Goal: Find specific page/section: Find specific page/section

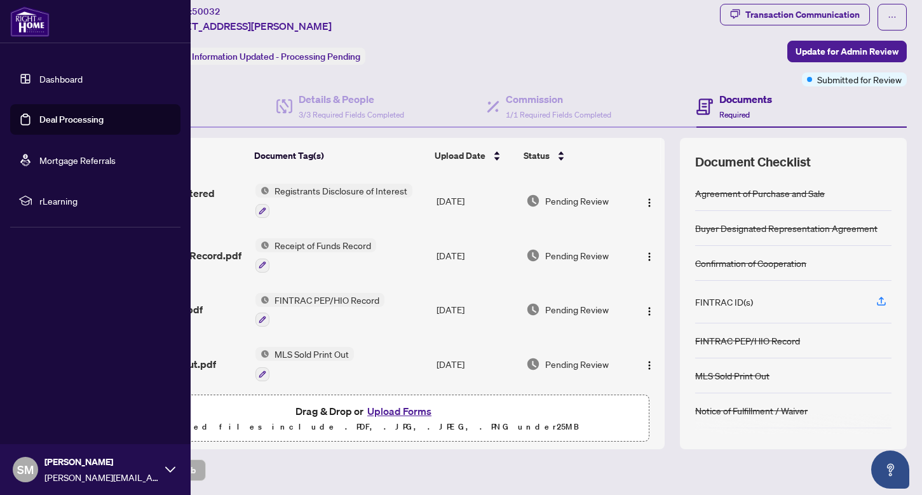
click at [45, 74] on link "Dashboard" at bounding box center [60, 78] width 43 height 11
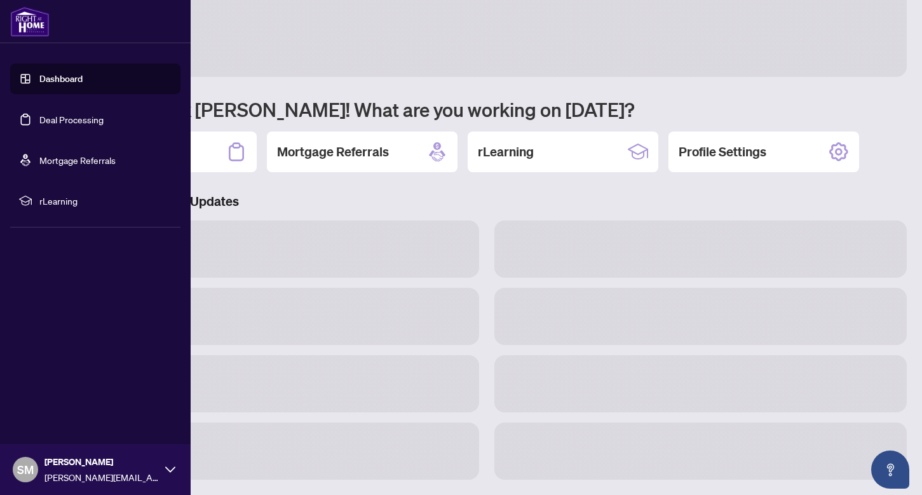
scroll to position [30, 0]
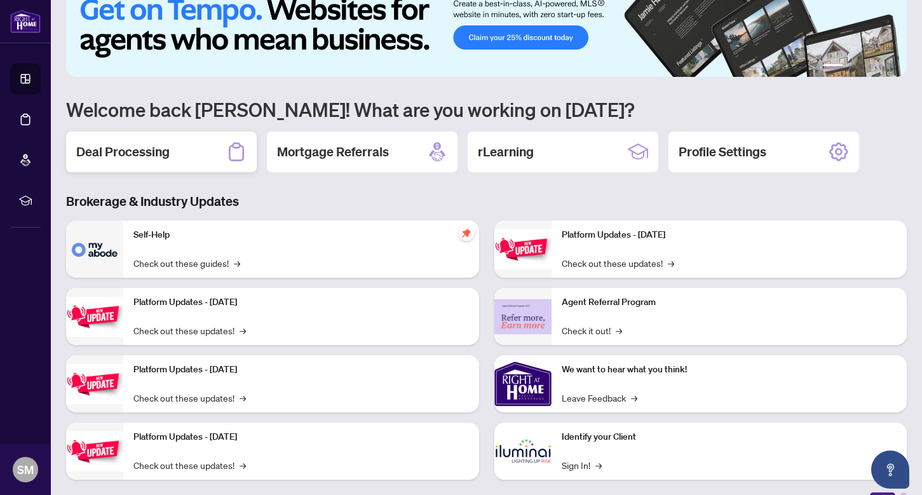
click at [133, 144] on h2 "Deal Processing" at bounding box center [122, 152] width 93 height 18
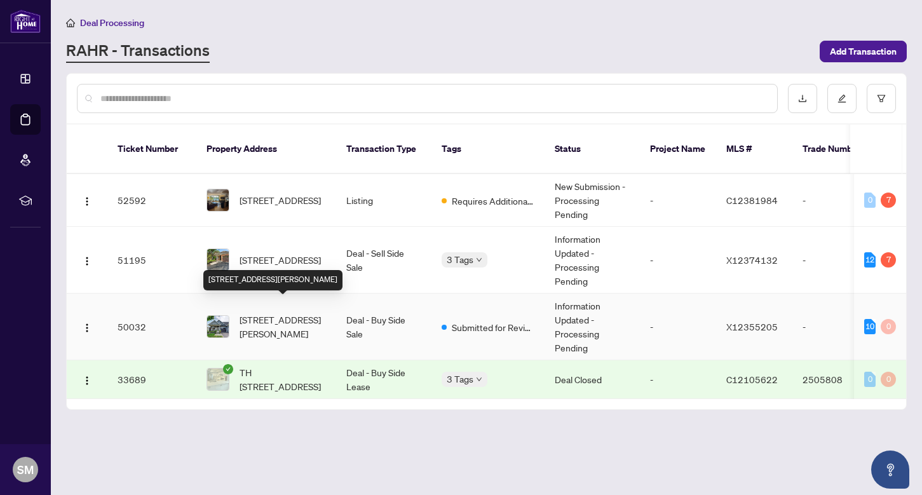
click at [267, 315] on span "[STREET_ADDRESS][PERSON_NAME]" at bounding box center [282, 327] width 86 height 28
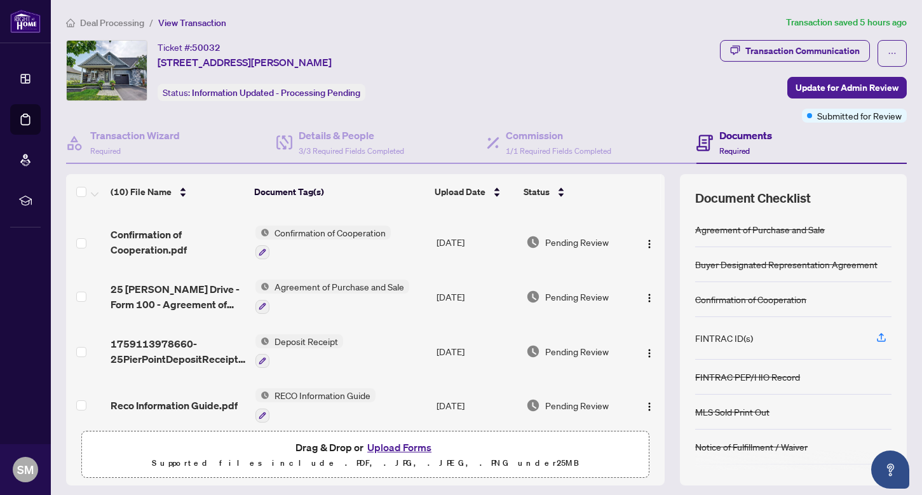
scroll to position [328, 0]
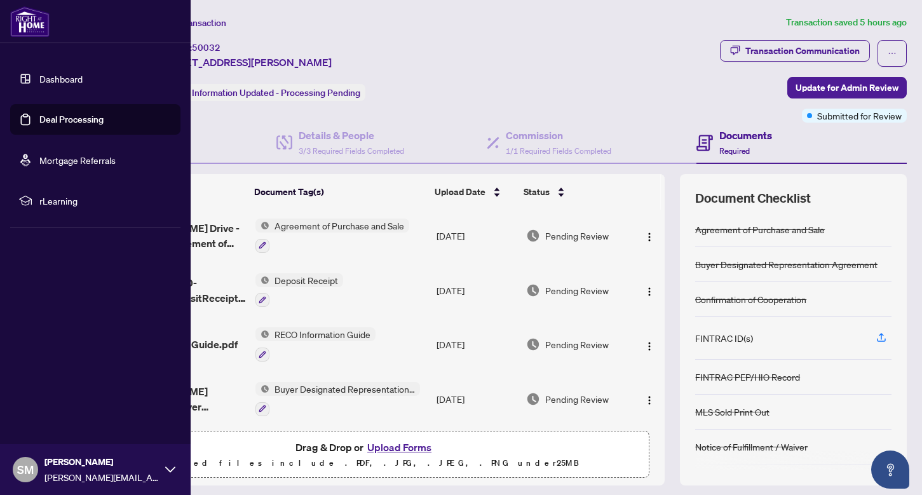
click at [39, 123] on link "Deal Processing" at bounding box center [71, 119] width 64 height 11
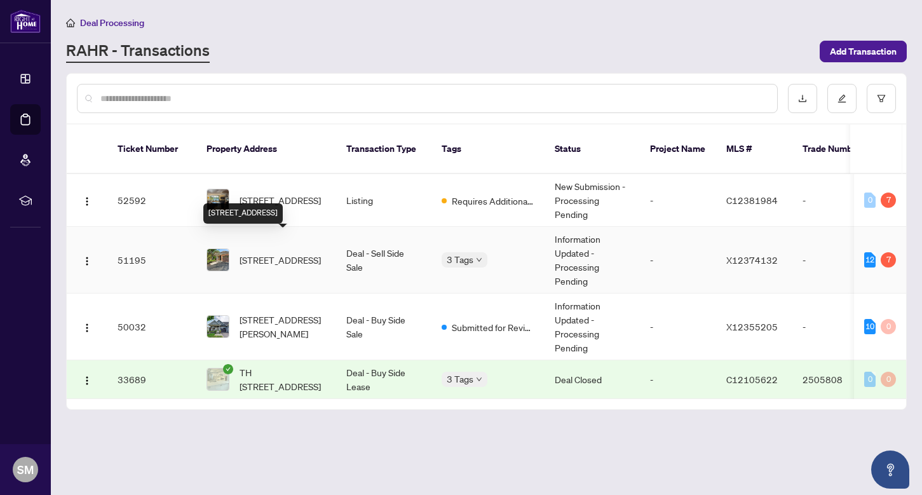
click at [294, 253] on span "[STREET_ADDRESS]" at bounding box center [279, 260] width 81 height 14
